Goal: Task Accomplishment & Management: Use online tool/utility

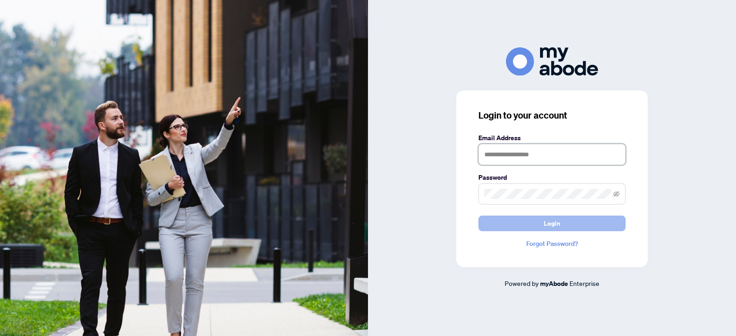
type input "**********"
click at [567, 226] on button "Login" at bounding box center [551, 224] width 147 height 16
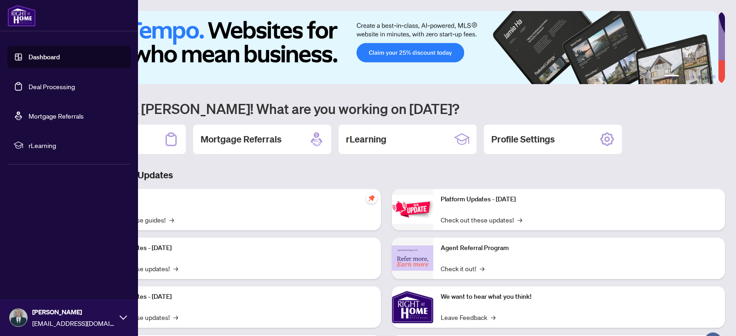
click at [41, 89] on link "Deal Processing" at bounding box center [52, 86] width 46 height 8
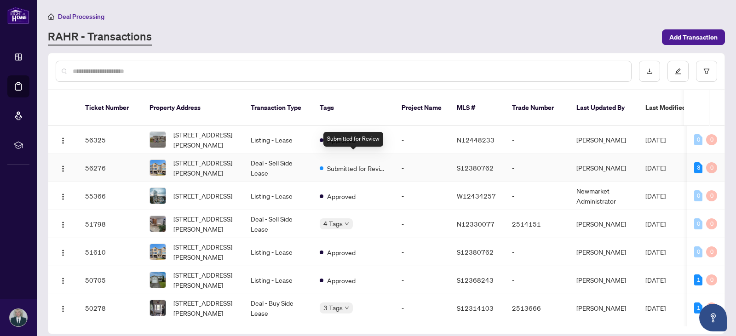
click at [348, 163] on span "Submitted for Review" at bounding box center [357, 168] width 60 height 10
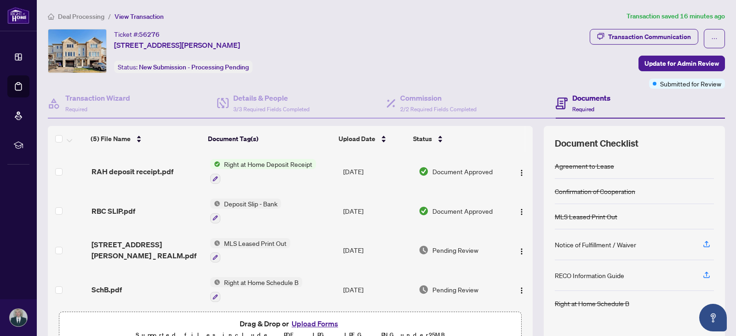
click at [274, 164] on span "Right at Home Deposit Receipt" at bounding box center [268, 164] width 96 height 10
click at [148, 174] on span "RAH deposit receipt.pdf" at bounding box center [133, 171] width 82 height 11
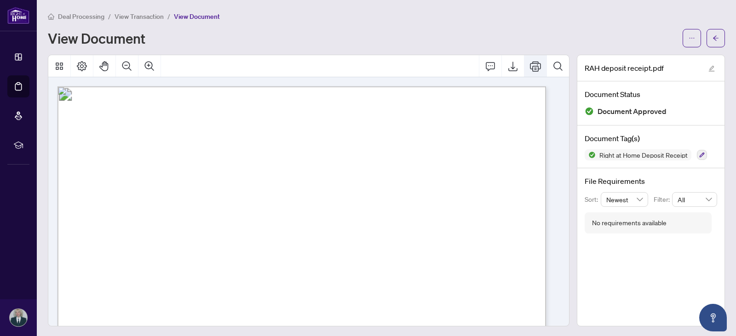
click at [530, 67] on icon "Print" at bounding box center [535, 66] width 11 height 11
